Goal: Information Seeking & Learning: Find specific fact

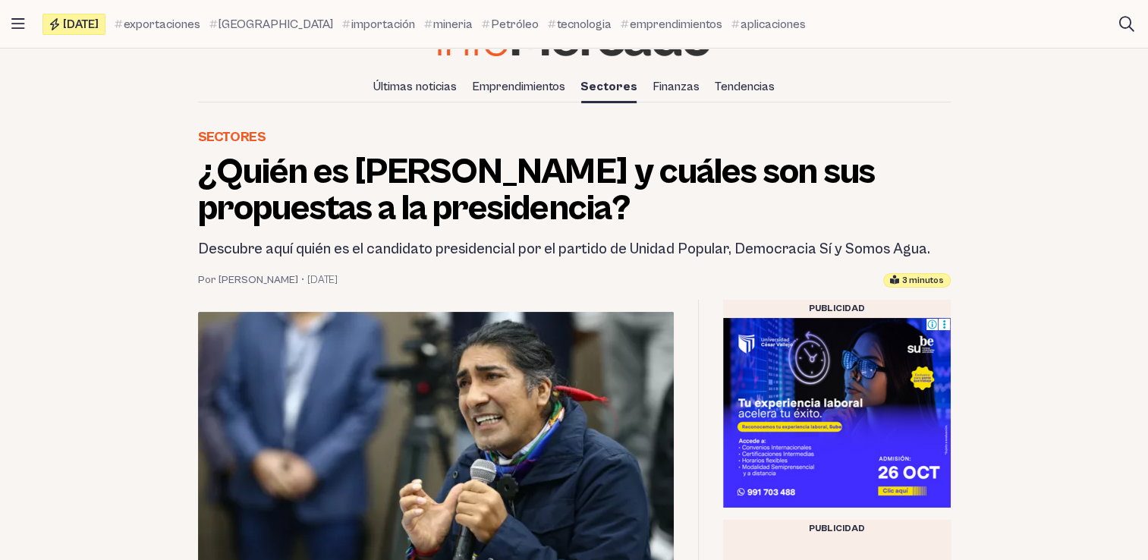
scroll to position [152, 0]
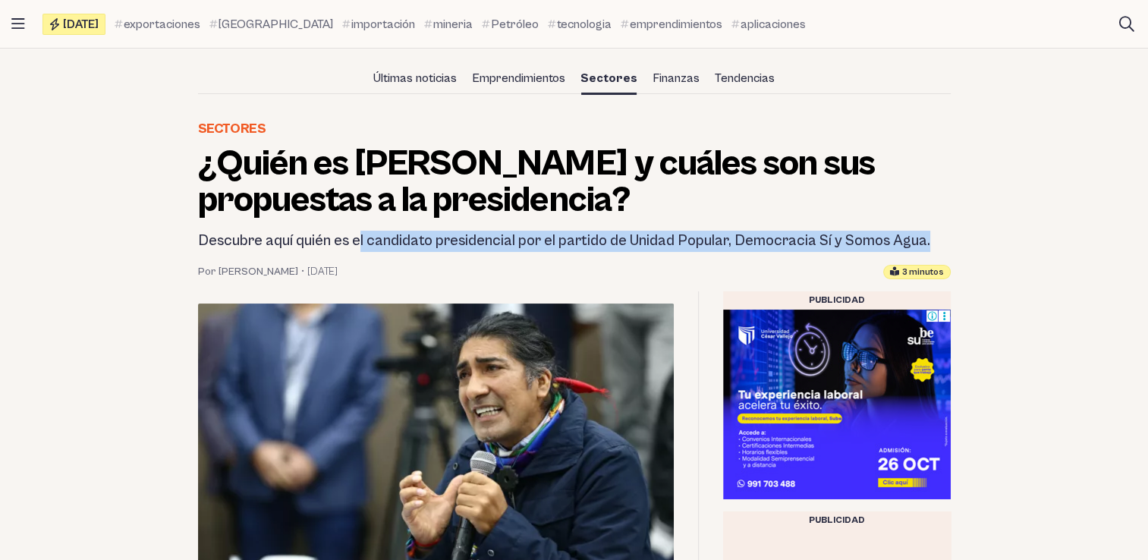
drag, startPoint x: 358, startPoint y: 241, endPoint x: 931, endPoint y: 243, distance: 572.7
click at [931, 243] on h2 "Descubre aquí quién es el candidato presidencial por el partido de Unidad Popul…" at bounding box center [574, 241] width 752 height 21
click at [469, 231] on h2 "Descubre aquí quién es el candidato presidencial por el partido de Unidad Popul…" at bounding box center [574, 241] width 752 height 21
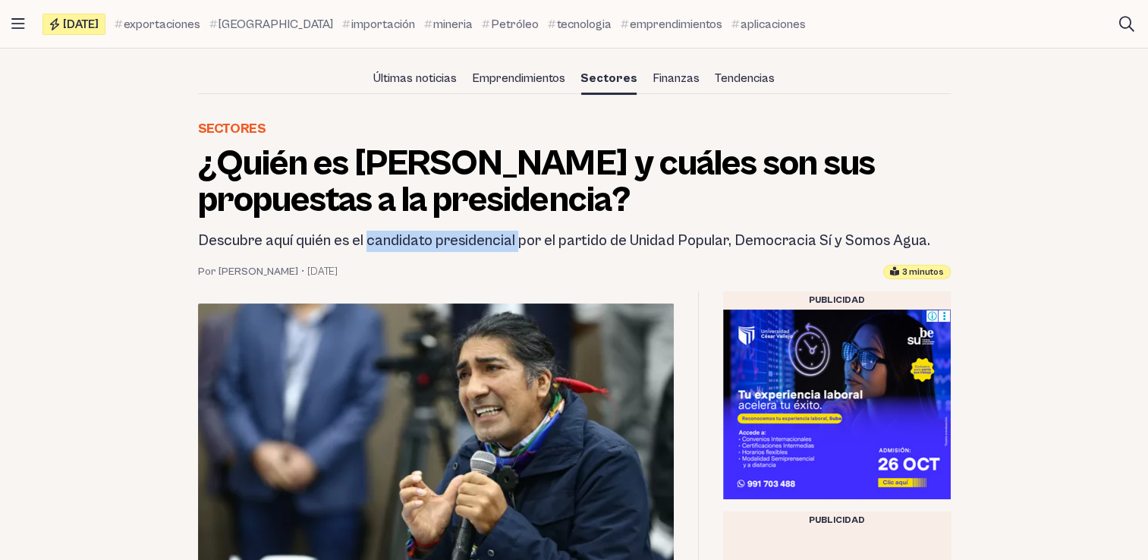
drag, startPoint x: 367, startPoint y: 242, endPoint x: 519, endPoint y: 237, distance: 151.8
click at [519, 237] on h2 "Descubre aquí quién es el candidato presidencial por el partido de Unidad Popul…" at bounding box center [574, 241] width 752 height 21
drag, startPoint x: 519, startPoint y: 237, endPoint x: 485, endPoint y: 239, distance: 33.5
copy h2 "candidato presidencial"
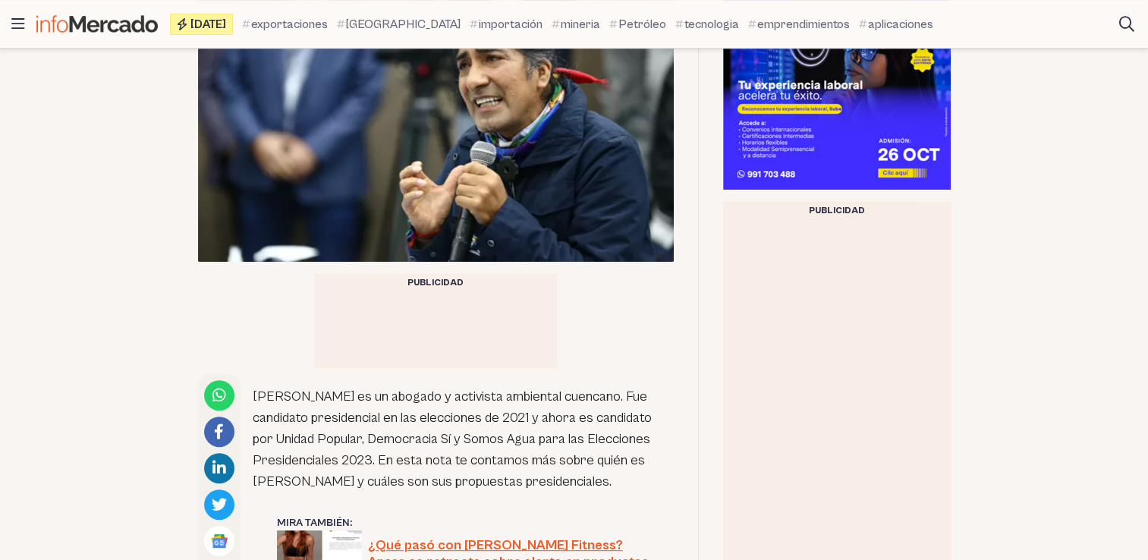
scroll to position [607, 0]
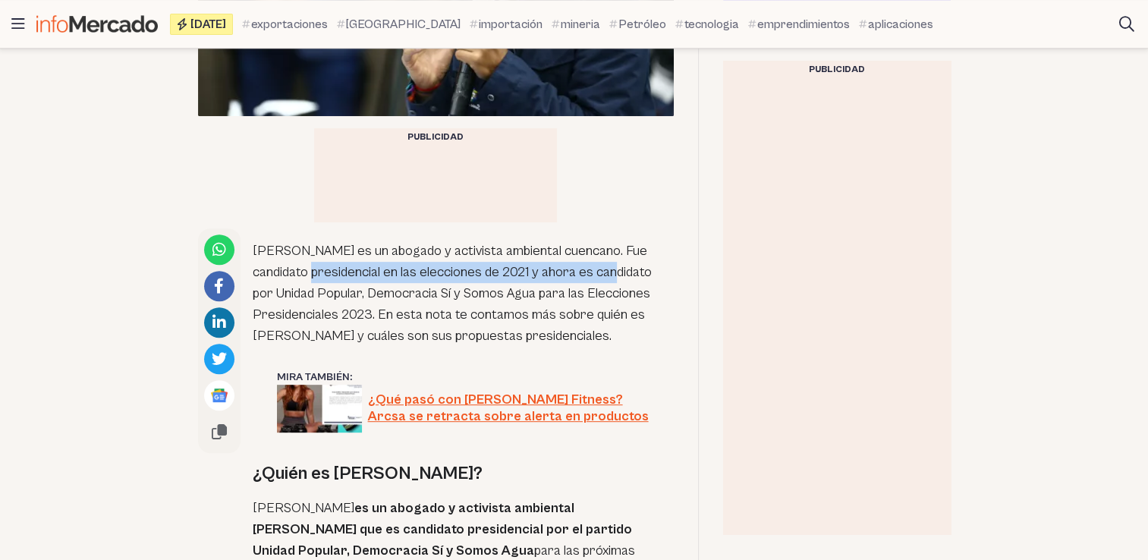
drag, startPoint x: 316, startPoint y: 275, endPoint x: 622, endPoint y: 275, distance: 305.7
click at [622, 275] on p "[PERSON_NAME] es un abogado y activista ambiental cuencano. Fue candidato presi…" at bounding box center [463, 293] width 421 height 106
copy p "Fue candidato presidencial en las elecciones de 2021"
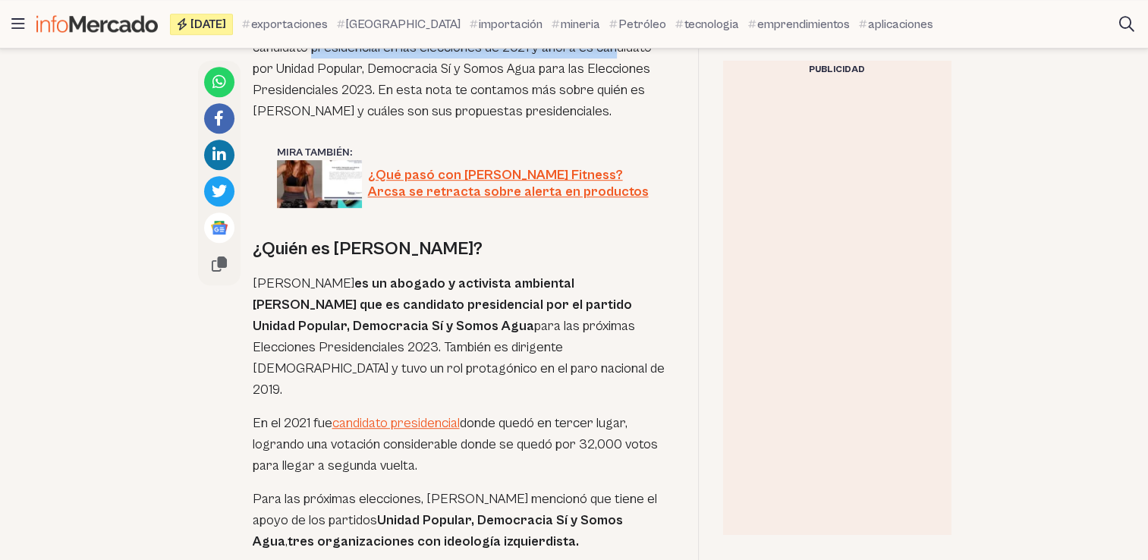
scroll to position [834, 0]
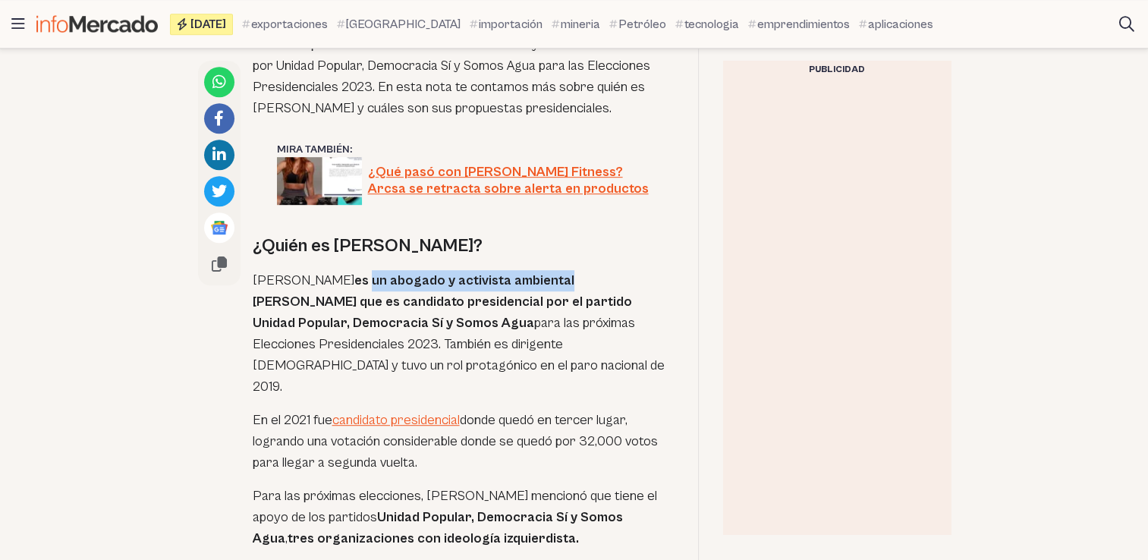
drag, startPoint x: 449, startPoint y: 281, endPoint x: 646, endPoint y: 278, distance: 197.2
click at [646, 278] on p "[PERSON_NAME] es un abogado y activista ambiental cuencano que es candidato pre…" at bounding box center [463, 333] width 421 height 127
copy strong "un abogado y activista ambiental"
